Goal: Task Accomplishment & Management: Use online tool/utility

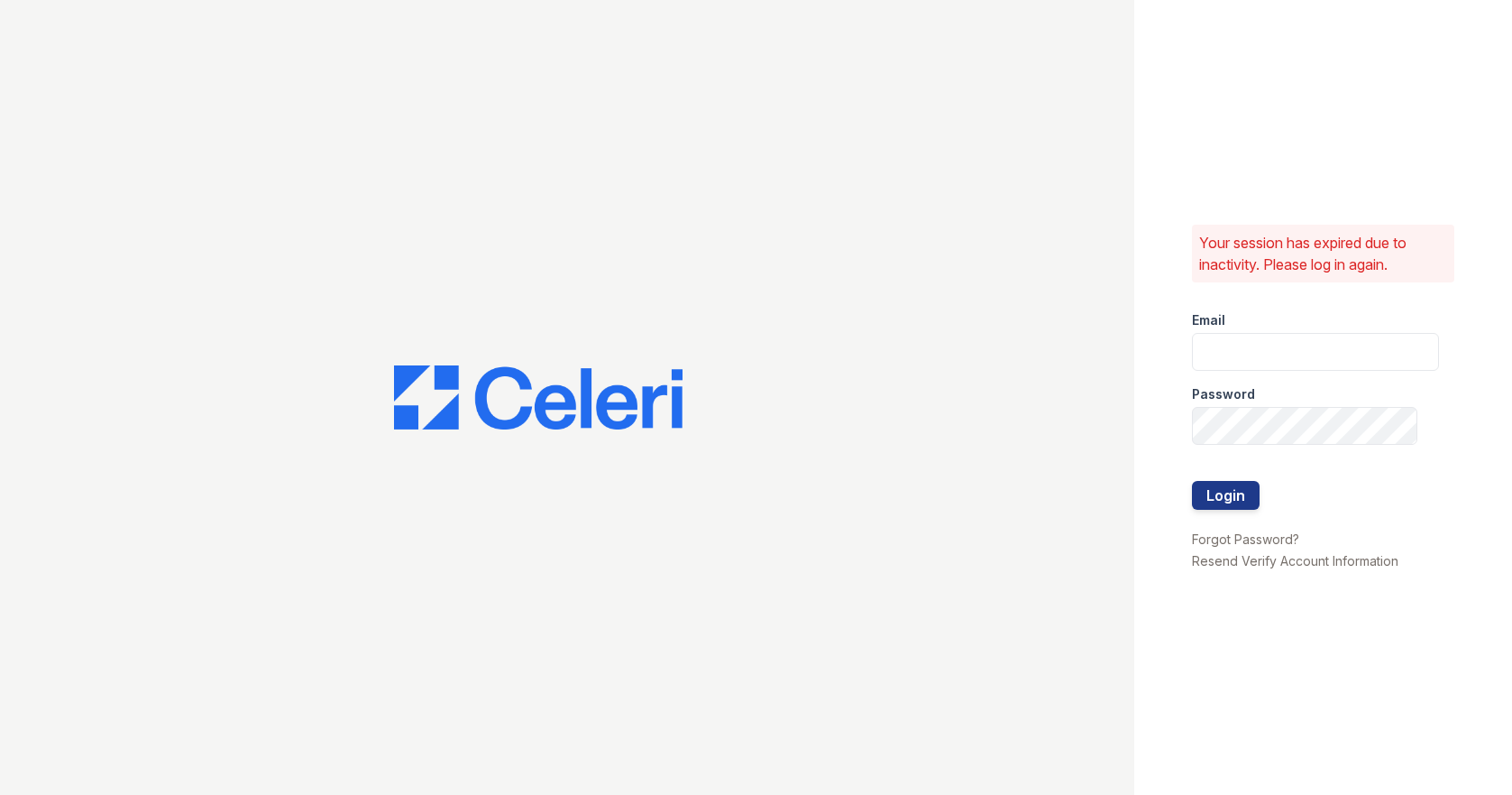
type input "scohen@trinity-pm.com"
click at [1207, 509] on button "Login" at bounding box center [1226, 495] width 68 height 29
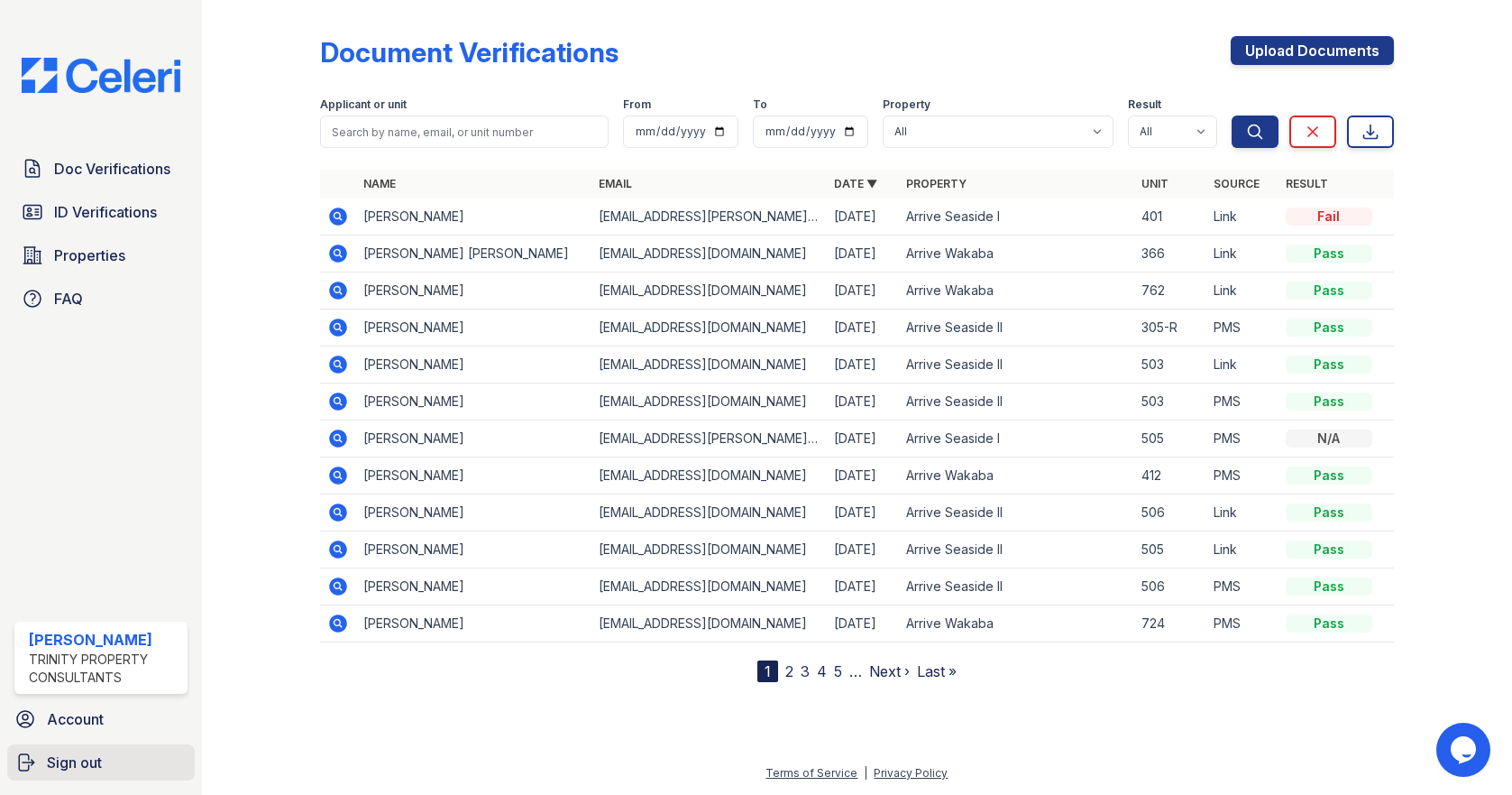
click at [61, 762] on span "Sign out" at bounding box center [74, 761] width 55 height 22
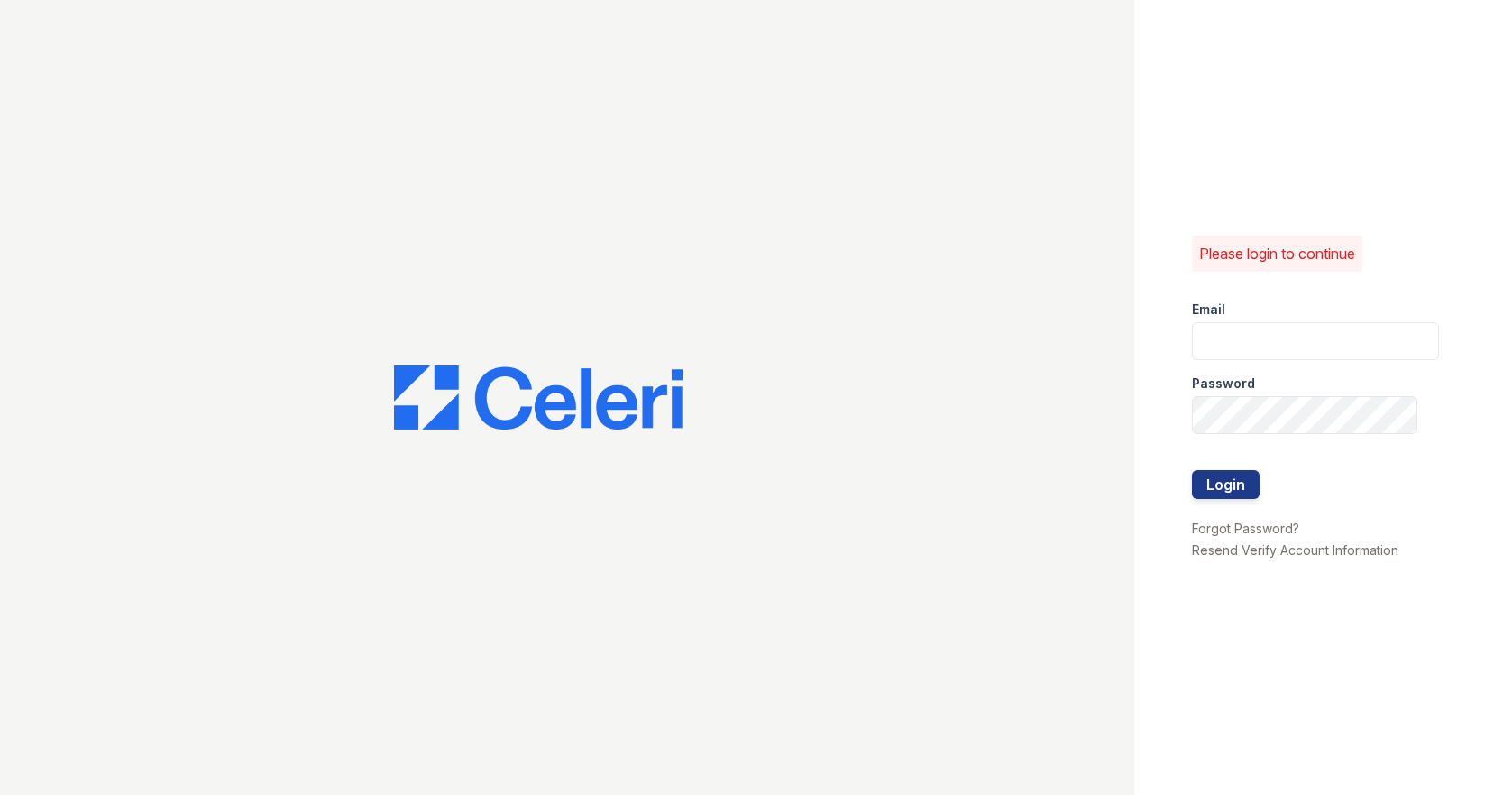
type input "scohen@trinity-pm.com"
click at [1243, 471] on button "Login" at bounding box center [1226, 485] width 68 height 29
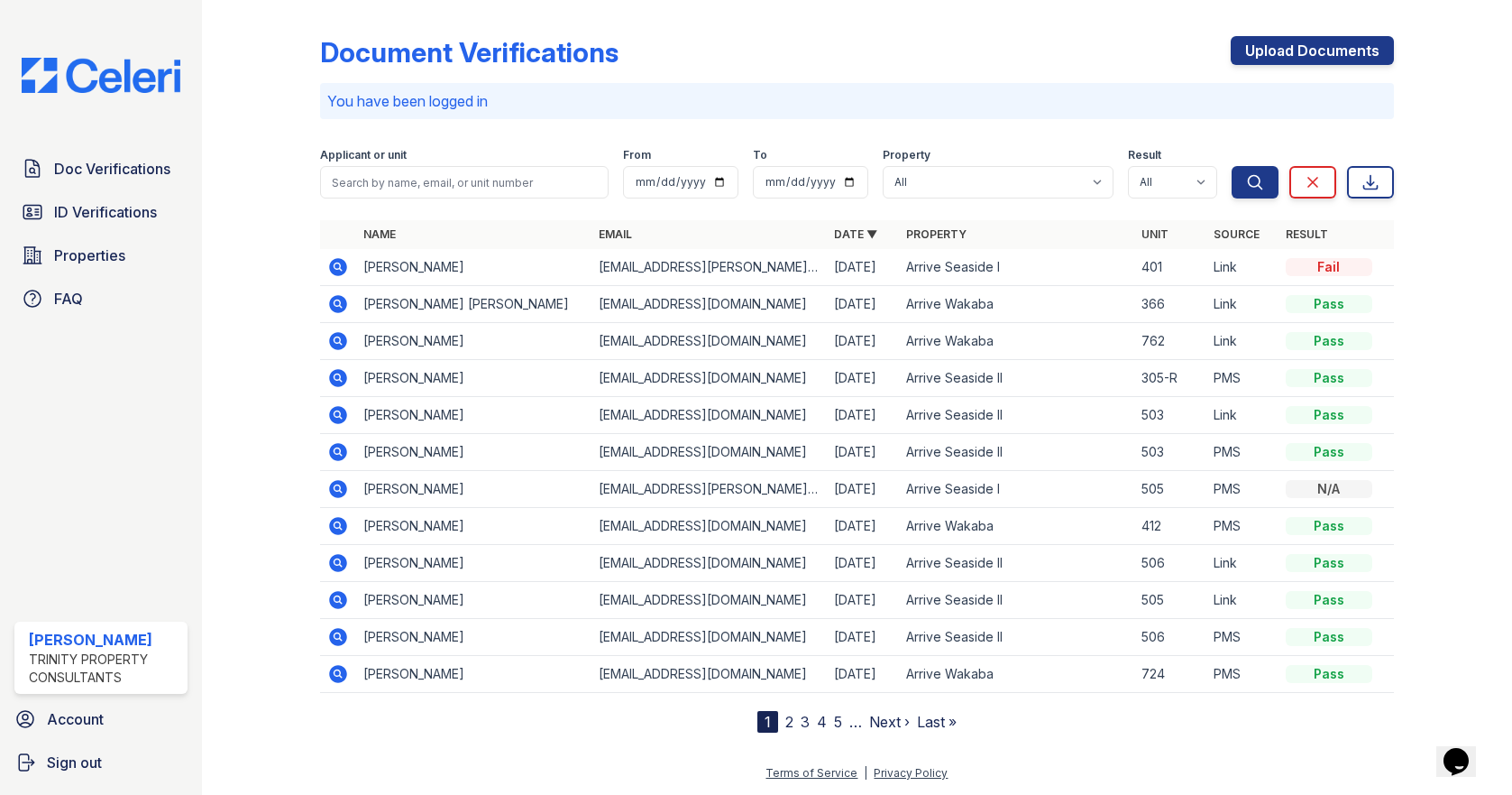
drag, startPoint x: 1490, startPoint y: 0, endPoint x: 722, endPoint y: 130, distance: 778.9
click at [1022, 67] on div "Document Verifications Upload Documents" at bounding box center [856, 59] width 1073 height 47
click at [71, 775] on link "Sign out" at bounding box center [102, 762] width 188 height 36
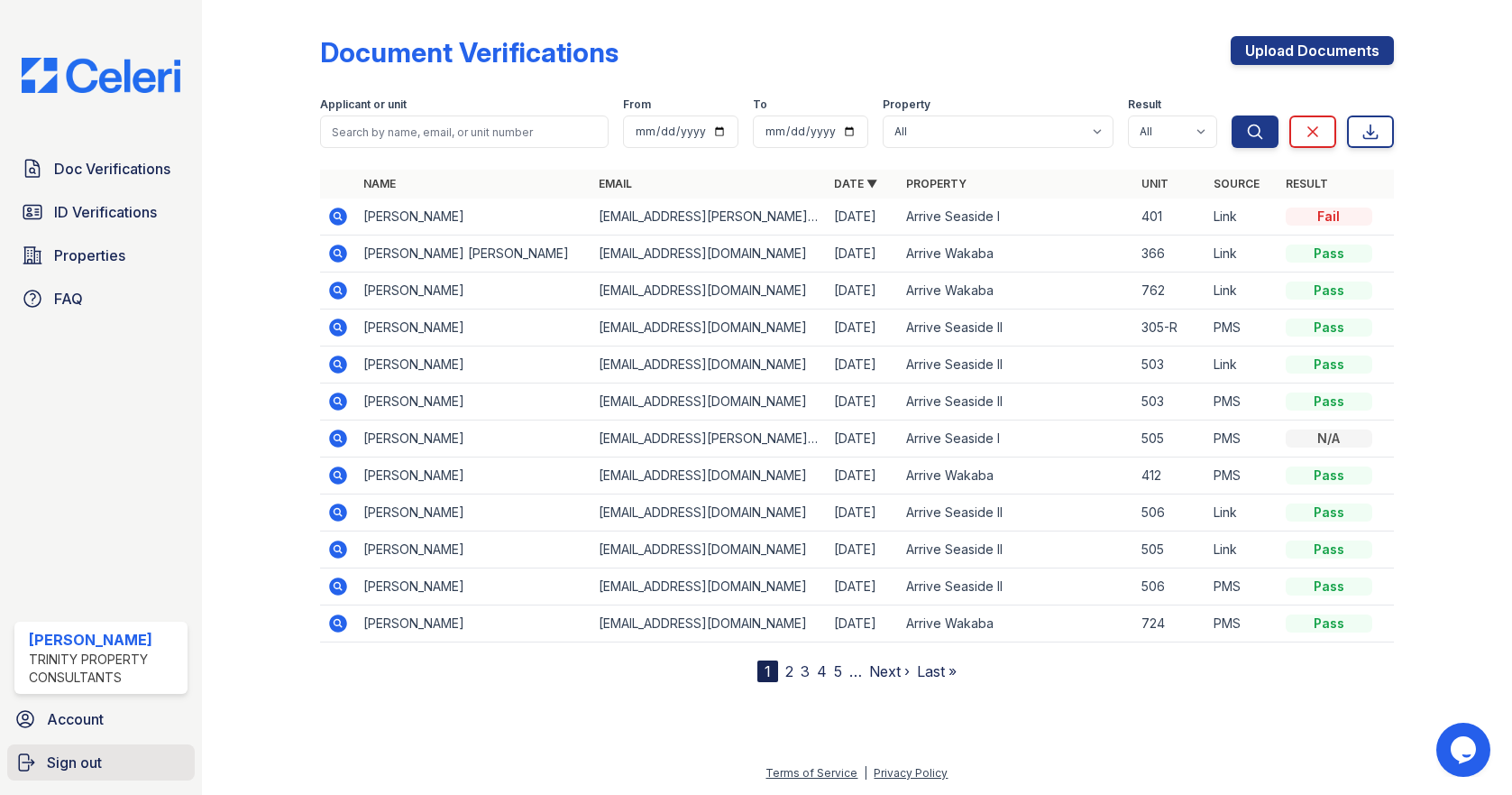
click at [71, 763] on span "Sign out" at bounding box center [74, 761] width 55 height 22
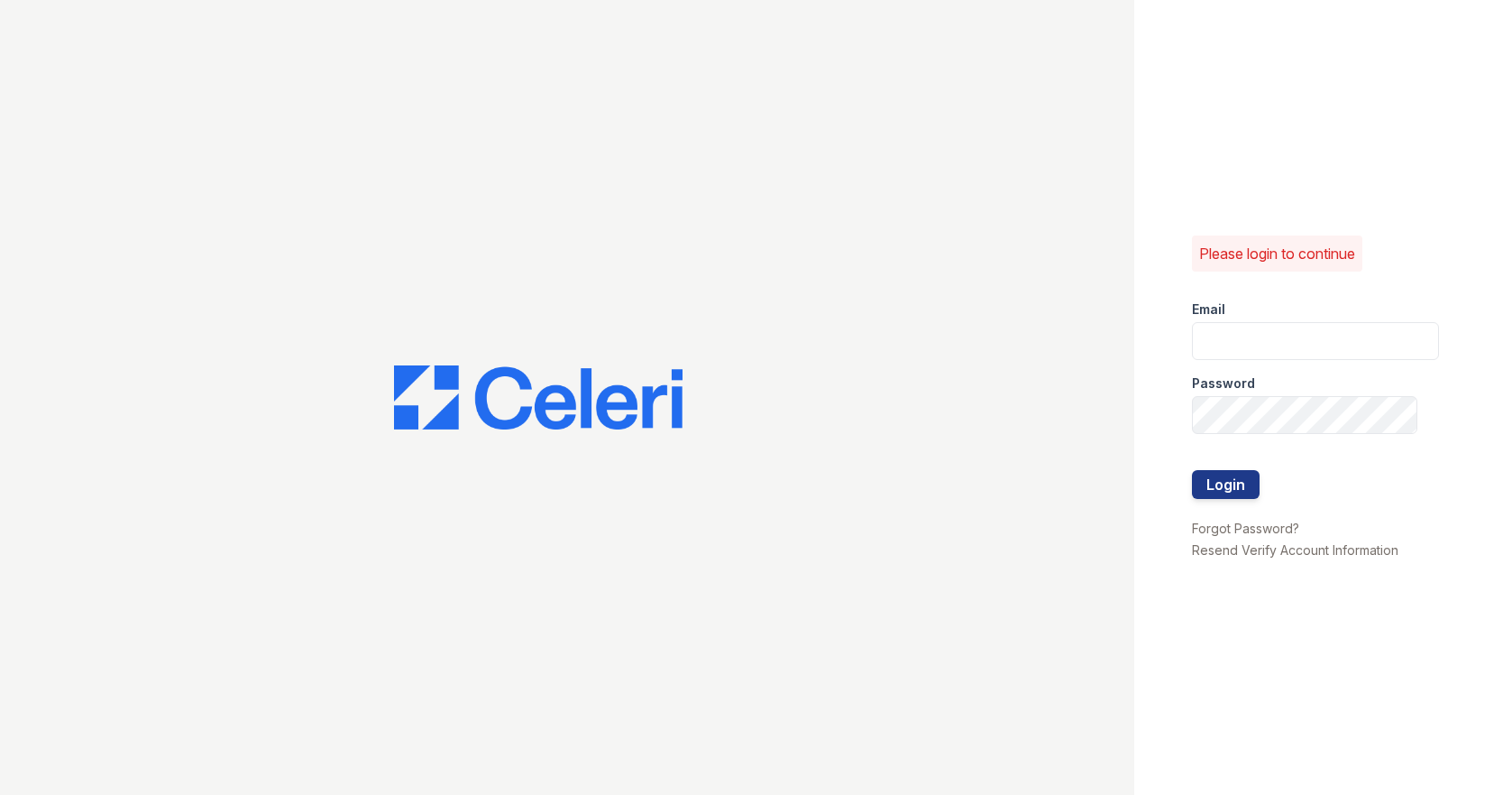
type input "[EMAIL_ADDRESS][DOMAIN_NAME]"
